Goal: Check status: Check status

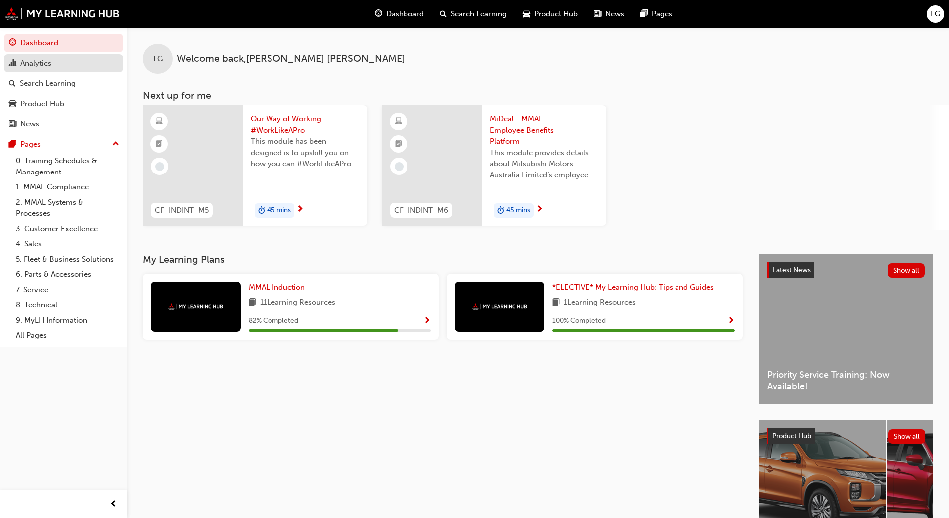
click at [30, 64] on div "Analytics" at bounding box center [35, 63] width 31 height 11
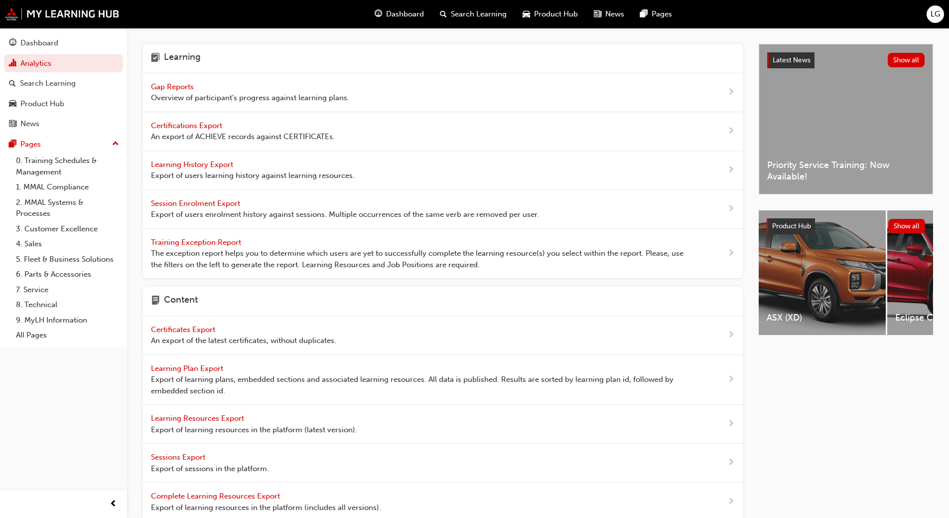
click at [163, 89] on span "Gap Reports" at bounding box center [173, 86] width 45 height 9
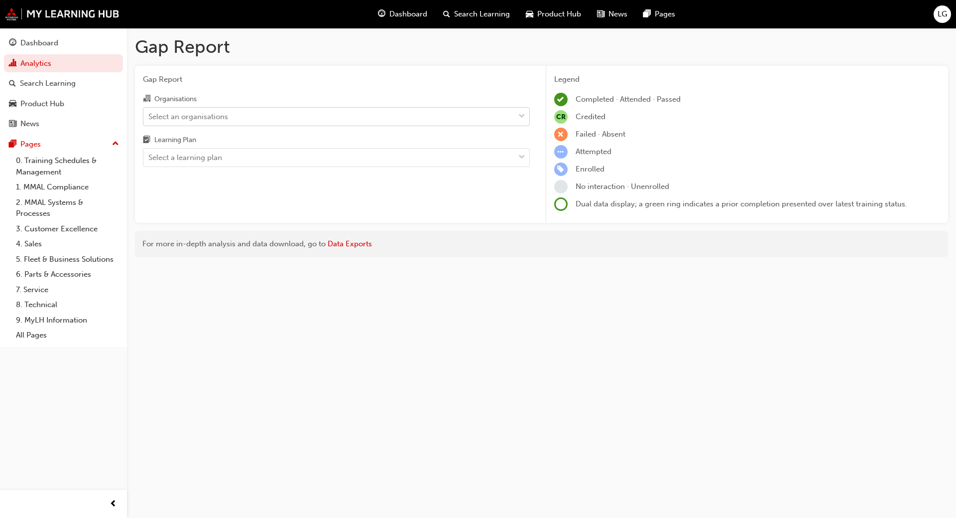
click at [158, 113] on div "Select an organisations" at bounding box center [188, 116] width 80 height 11
click at [149, 113] on input "Organisations Select an organisations" at bounding box center [148, 116] width 1 height 8
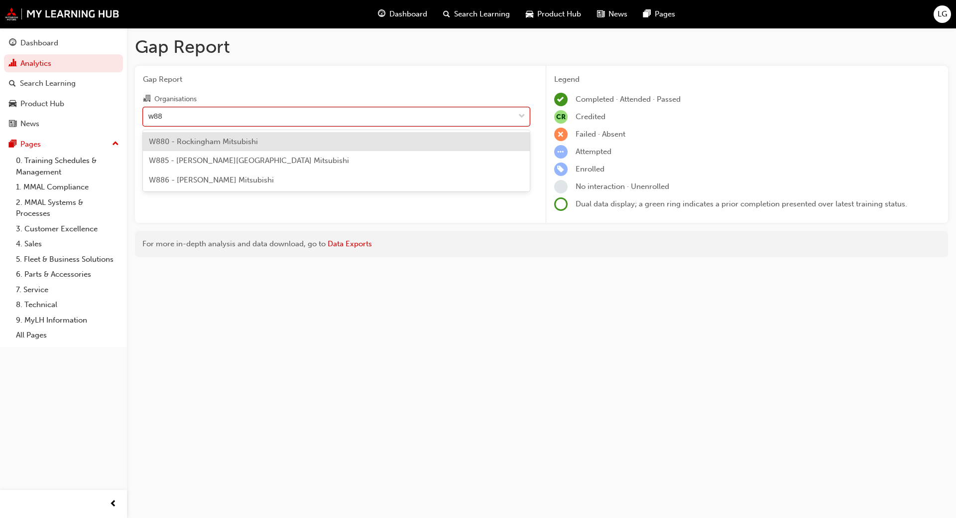
type input "w886"
click at [170, 140] on span "W886 - [PERSON_NAME] Mitsubishi" at bounding box center [211, 141] width 125 height 9
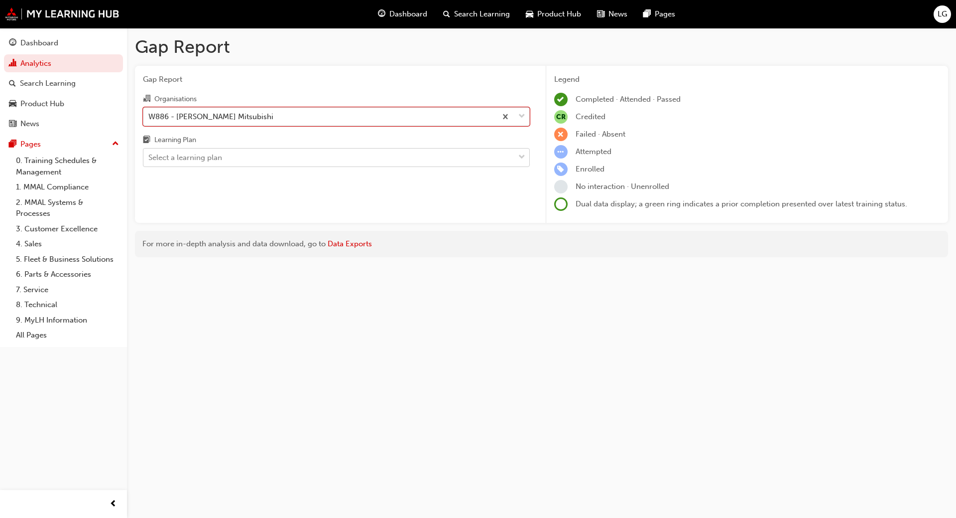
click at [168, 161] on div "Select a learning plan" at bounding box center [185, 157] width 74 height 11
click at [149, 161] on input "Learning Plan Select a learning plan" at bounding box center [148, 157] width 1 height 8
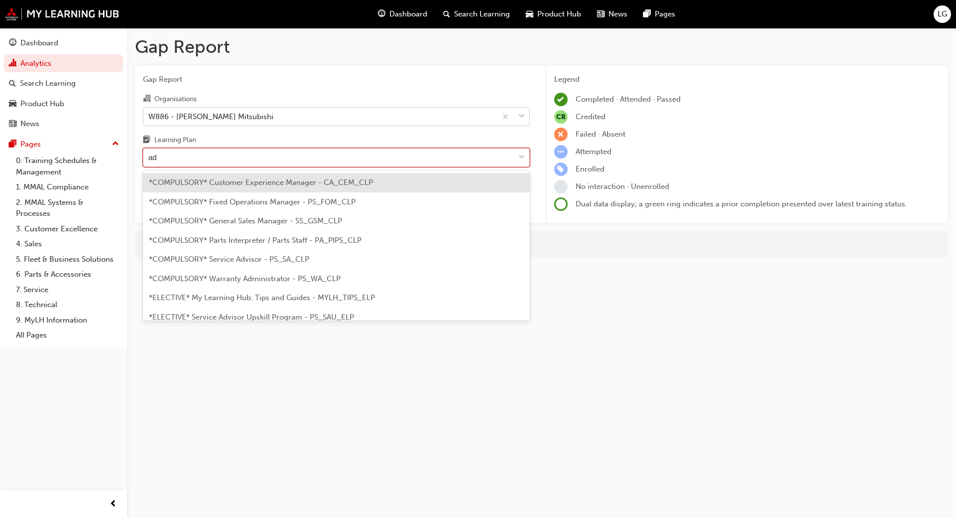
type input "adv"
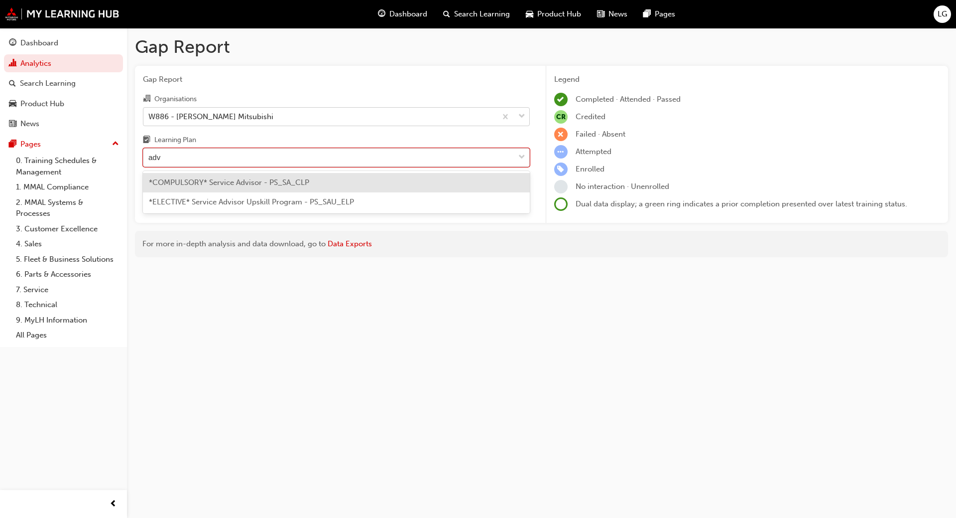
click at [188, 186] on span "*COMPULSORY* Service Advisor - PS_SA_CLP" at bounding box center [229, 182] width 160 height 9
